Goal: Task Accomplishment & Management: Use online tool/utility

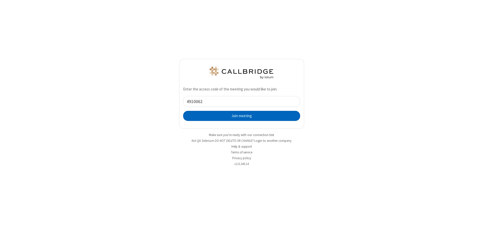
type input "4910062"
click at [241, 116] on button "Join meeting" at bounding box center [241, 116] width 117 height 10
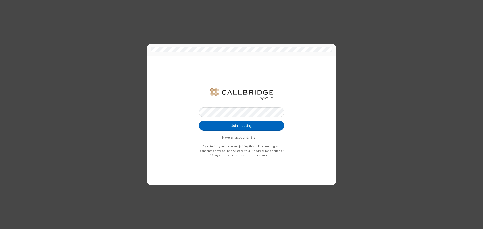
click at [241, 126] on button "Join meeting" at bounding box center [241, 126] width 85 height 10
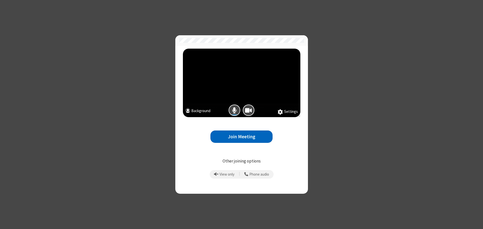
click at [241, 137] on button "Join Meeting" at bounding box center [241, 137] width 62 height 12
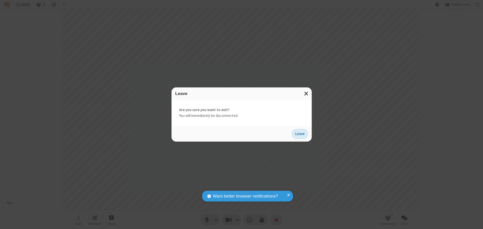
click at [300, 134] on button "Leave" at bounding box center [299, 134] width 16 height 10
